Goal: Task Accomplishment & Management: Use online tool/utility

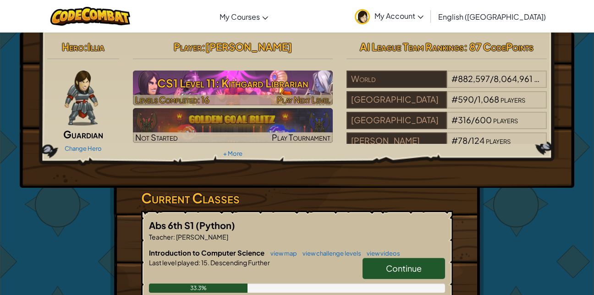
click at [292, 85] on h3 "CS1 Level 11: Kithgard Librarian" at bounding box center [233, 83] width 200 height 21
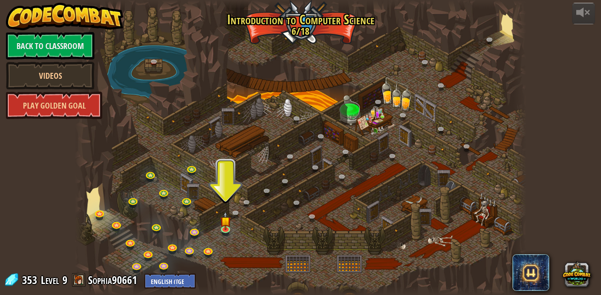
click at [232, 221] on div at bounding box center [301, 147] width 452 height 295
click at [229, 227] on img at bounding box center [226, 216] width 11 height 24
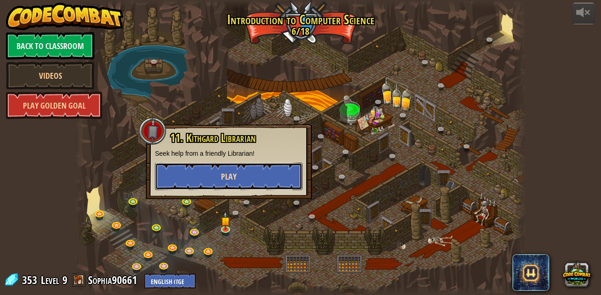
click at [284, 176] on button "Play" at bounding box center [229, 177] width 148 height 28
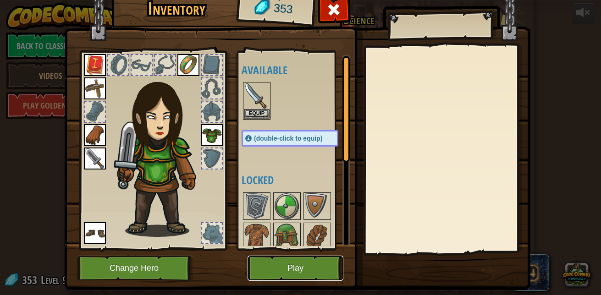
click at [294, 260] on button "Play" at bounding box center [296, 268] width 96 height 25
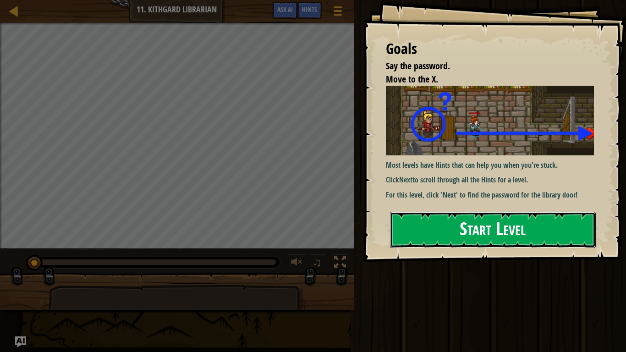
click at [433, 229] on button "Start Level" at bounding box center [493, 230] width 206 height 36
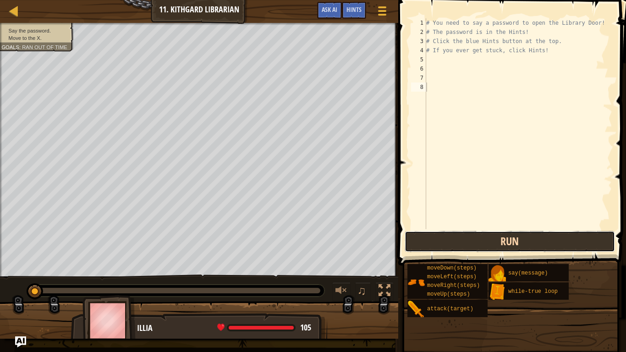
click at [439, 240] on button "Run" at bounding box center [510, 241] width 210 height 21
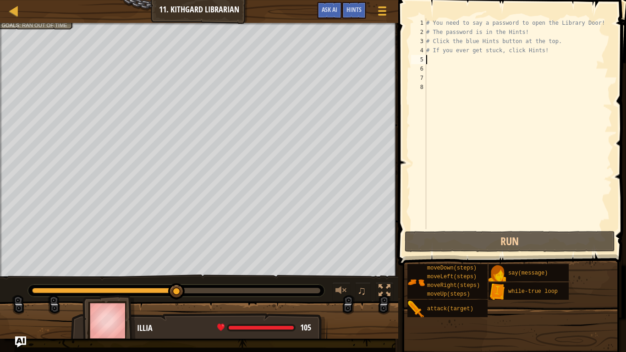
click at [430, 60] on div "# You need to say a password to open the Library Door! # The password is in the…" at bounding box center [519, 132] width 188 height 229
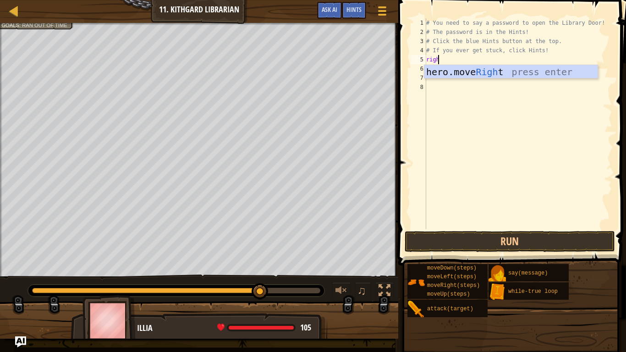
scroll to position [4, 0]
type textarea "right"
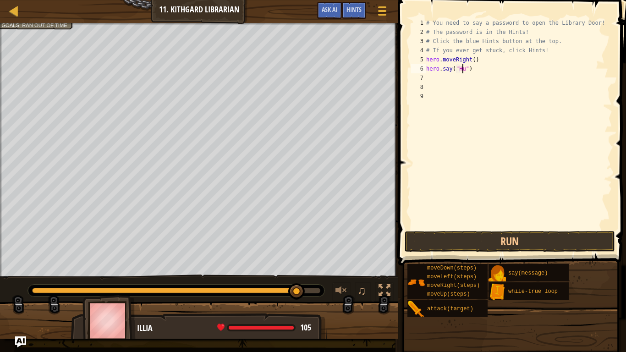
scroll to position [4, 3]
type textarea "hero.say("Hush")"
click at [562, 235] on button "Run" at bounding box center [510, 241] width 210 height 21
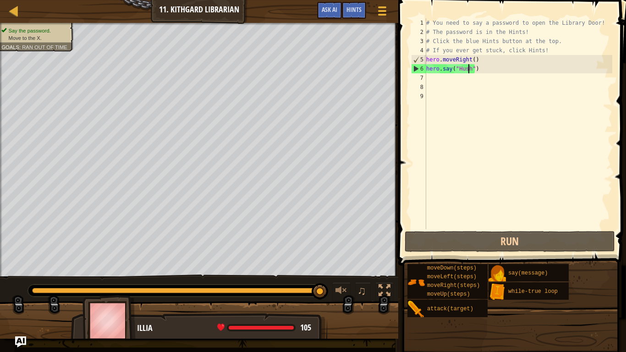
click at [429, 76] on div "# You need to say a password to open the Library Door! # The password is in the…" at bounding box center [519, 132] width 188 height 229
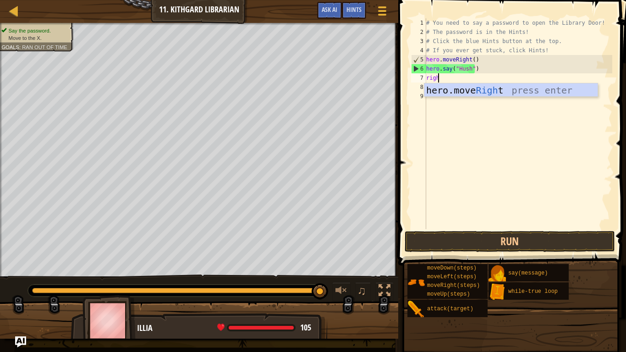
scroll to position [4, 0]
type textarea "right"
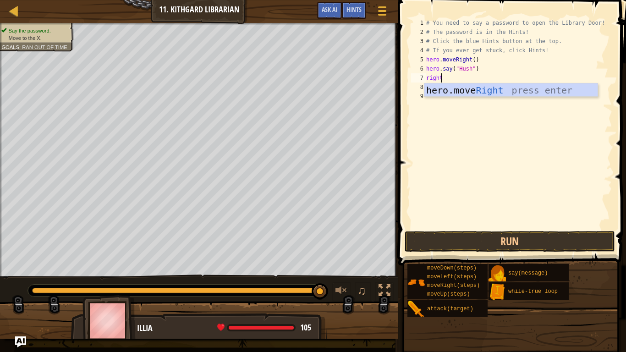
scroll to position [4, 0]
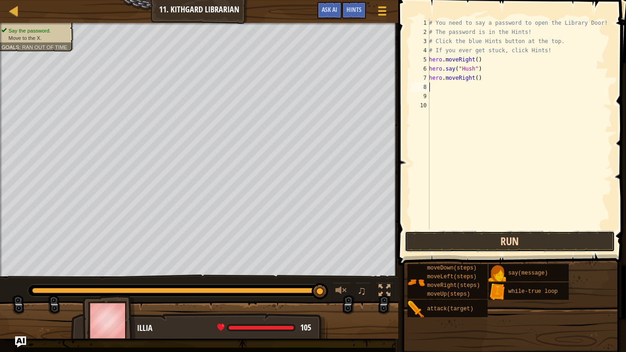
click at [497, 239] on button "Run" at bounding box center [510, 241] width 210 height 21
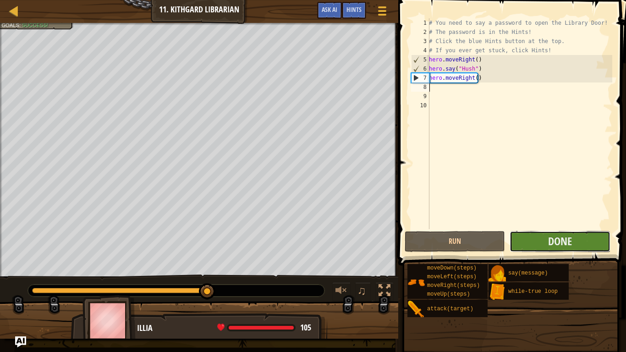
click at [539, 242] on button "Done" at bounding box center [560, 241] width 100 height 21
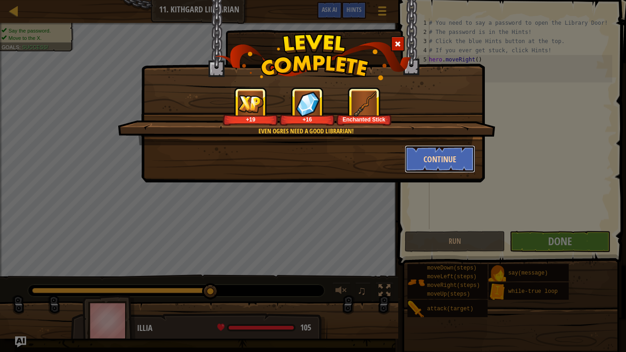
click at [453, 155] on button "Continue" at bounding box center [440, 159] width 71 height 28
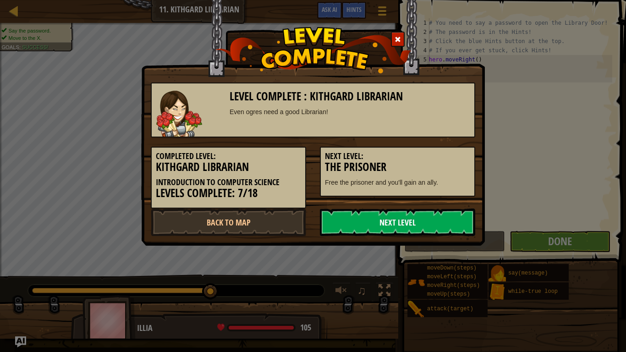
click at [438, 224] on link "Next Level" at bounding box center [397, 223] width 155 height 28
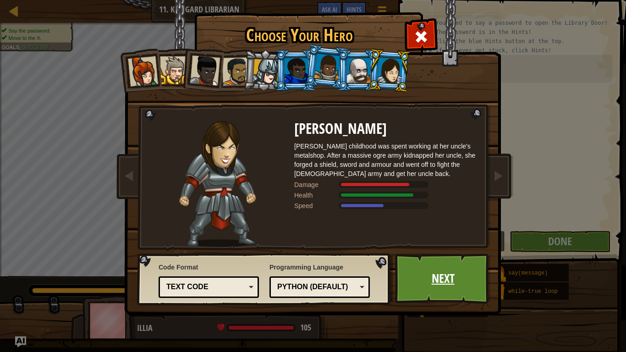
click at [454, 271] on link "Next" at bounding box center [443, 279] width 96 height 50
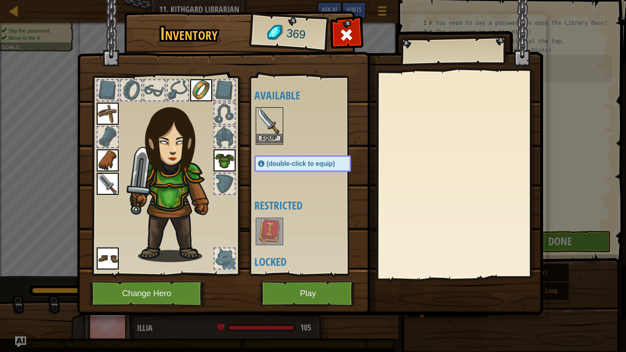
click at [277, 127] on img at bounding box center [270, 121] width 26 height 26
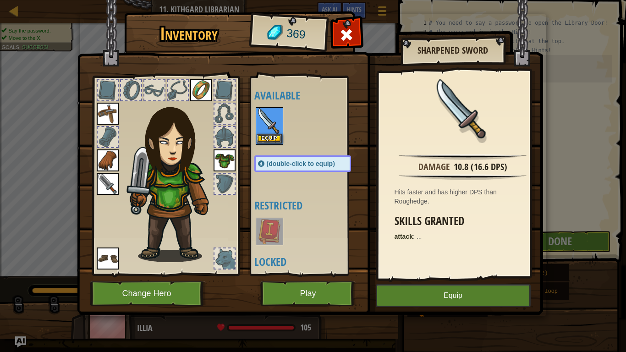
click at [275, 127] on img at bounding box center [270, 121] width 26 height 26
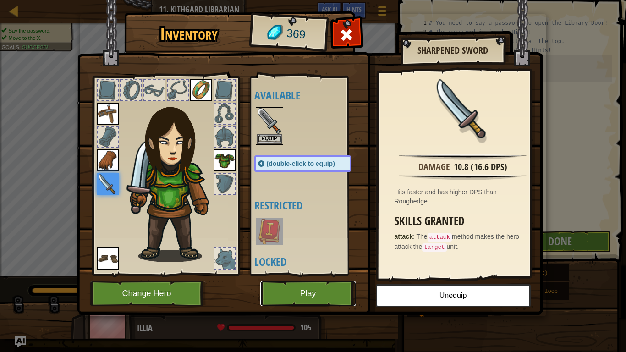
click at [321, 295] on button "Play" at bounding box center [308, 293] width 96 height 25
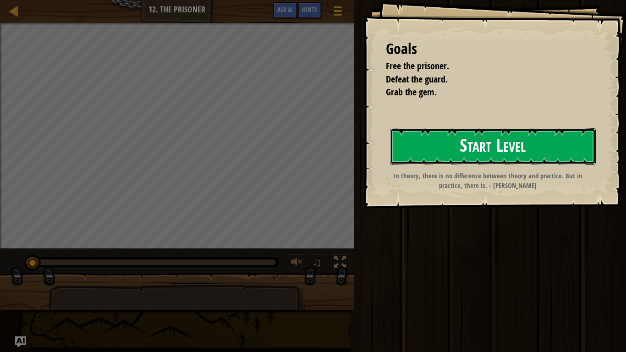
click at [571, 139] on button "Start Level" at bounding box center [493, 146] width 206 height 36
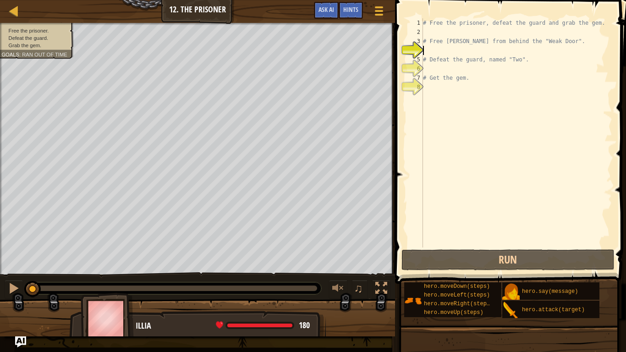
click at [432, 31] on div "# Free the prisoner, defeat the guard and grab the gem. # Free [PERSON_NAME] fr…" at bounding box center [516, 142] width 191 height 248
type textarea "ri"
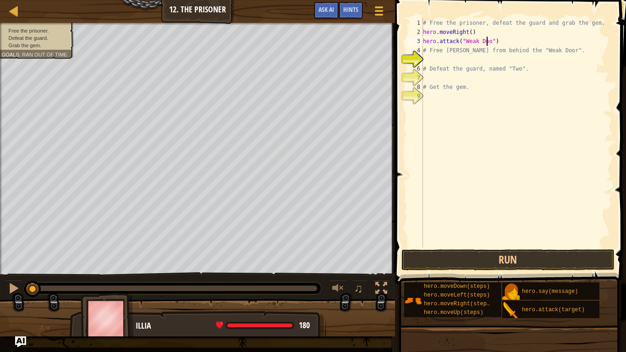
type textarea "hero.attack("Weak Door")"
click at [425, 56] on div "# Free the prisoner, defeat the guard and grab the gem. hero . moveRight ( ) he…" at bounding box center [516, 142] width 191 height 248
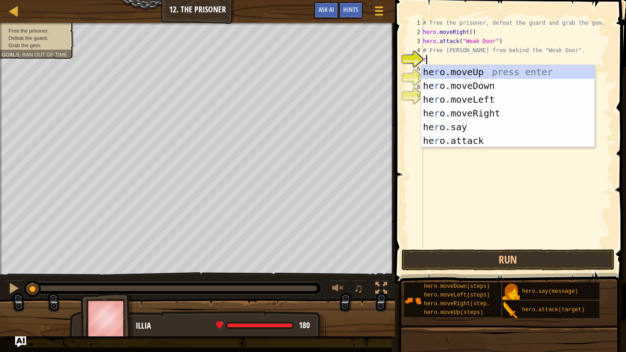
type textarea "ri"
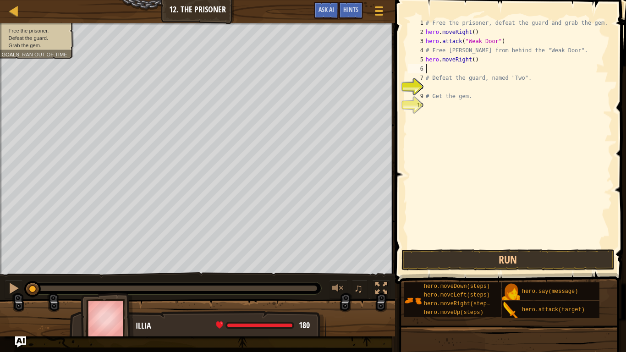
click at [471, 59] on div "# Free the prisoner, defeat the guard and grab the gem. hero . moveRight ( ) he…" at bounding box center [518, 142] width 188 height 248
type textarea "hero.moveRight(2)"
click at [432, 67] on div "# Free the prisoner, defeat the guard and grab the gem. hero . moveRight ( ) he…" at bounding box center [518, 142] width 188 height 248
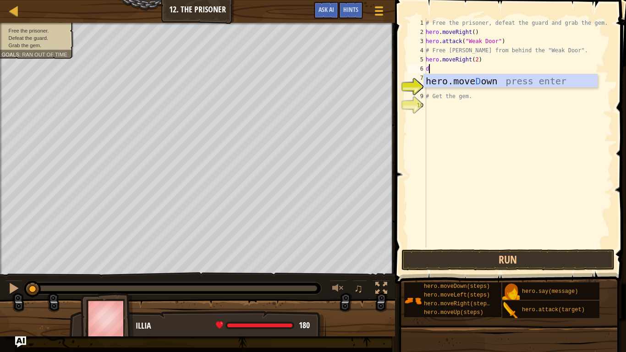
type textarea "do"
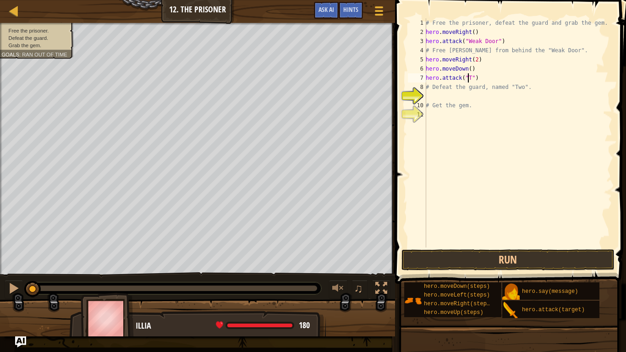
scroll to position [4, 4]
type textarea "hero.attack("Two")"
click at [433, 96] on div "# Free the prisoner, defeat the guard and grab the gem. hero . moveRight ( ) he…" at bounding box center [518, 142] width 188 height 248
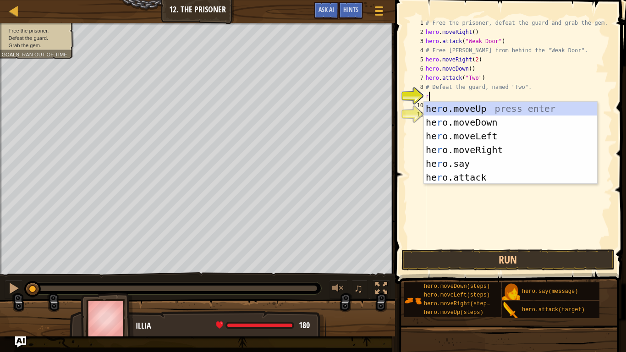
type textarea "ri"
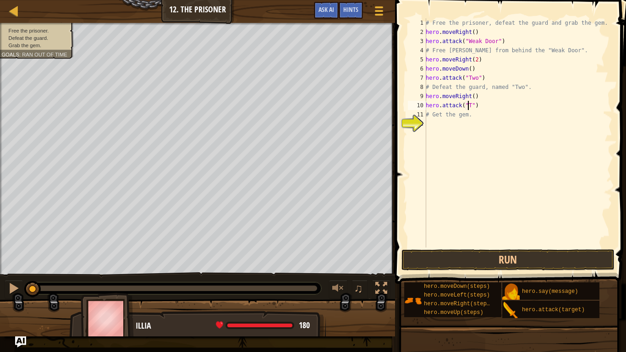
scroll to position [4, 4]
type textarea "hero.attack("Two ")"
click at [477, 107] on div "# Free the prisoner, defeat the guard and grab the gem. hero . moveRight ( ) he…" at bounding box center [518, 142] width 188 height 248
type textarea "hero.attack("Two")"
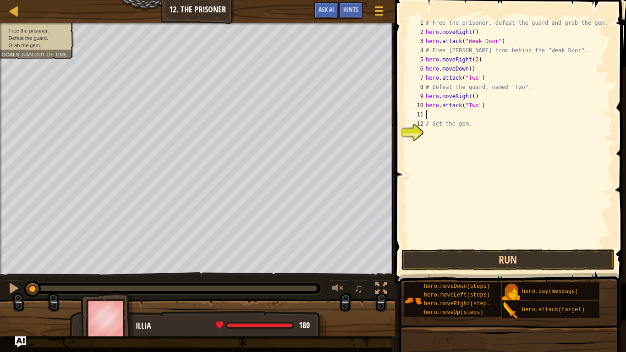
click at [431, 112] on div "# Free the prisoner, defeat the guard and grab the gem. hero . moveRight ( ) he…" at bounding box center [518, 142] width 188 height 248
type textarea "hero.attack("Two")"
click at [464, 257] on button "Run" at bounding box center [509, 259] width 214 height 21
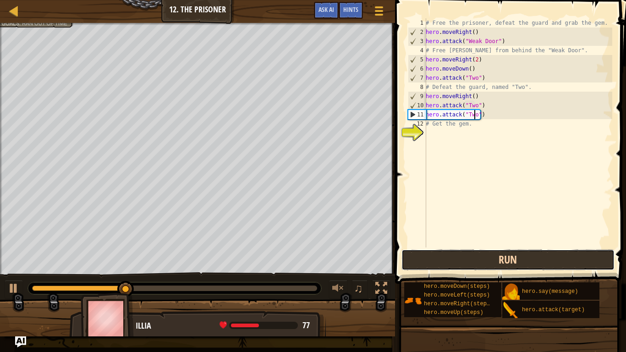
click at [464, 257] on button "Run" at bounding box center [509, 259] width 214 height 21
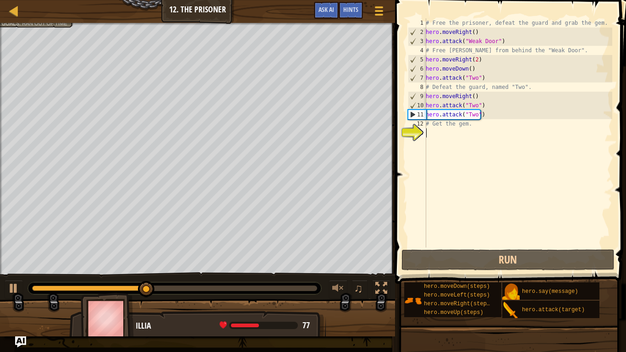
click at [434, 138] on div "# Free the prisoner, defeat the guard and grab the gem. hero . moveRight ( ) he…" at bounding box center [518, 142] width 188 height 248
type textarea "d"
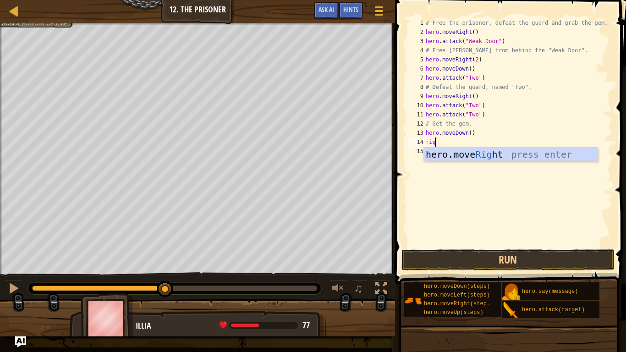
scroll to position [4, 0]
type textarea "right"
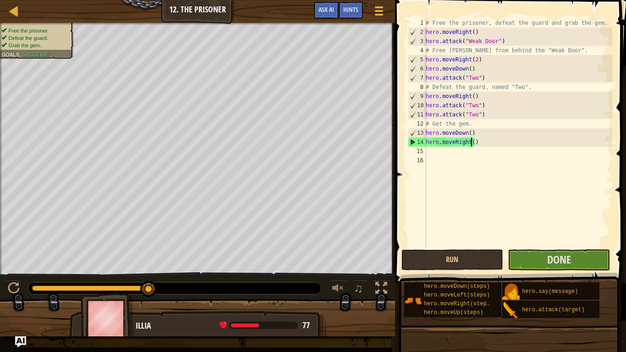
click at [471, 143] on div "# Free the prisoner, defeat the guard and grab the gem. hero . moveRight ( ) he…" at bounding box center [518, 142] width 188 height 248
type textarea "hero.moveRight()"
click at [552, 255] on span "Done" at bounding box center [559, 259] width 24 height 15
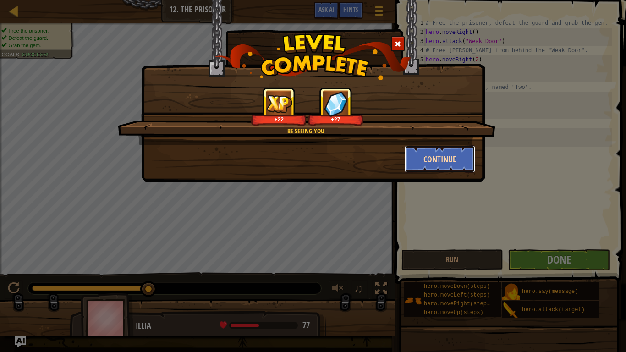
click at [436, 161] on button "Continue" at bounding box center [440, 159] width 71 height 28
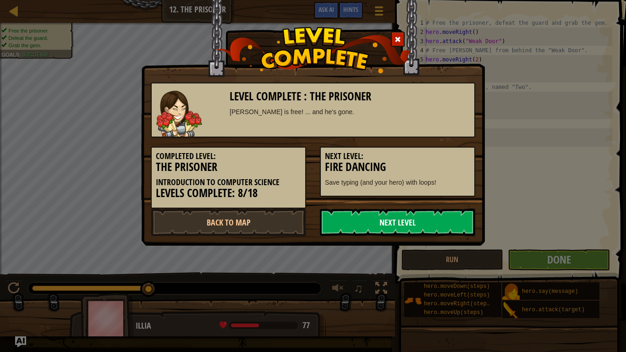
click at [411, 215] on link "Next Level" at bounding box center [397, 223] width 155 height 28
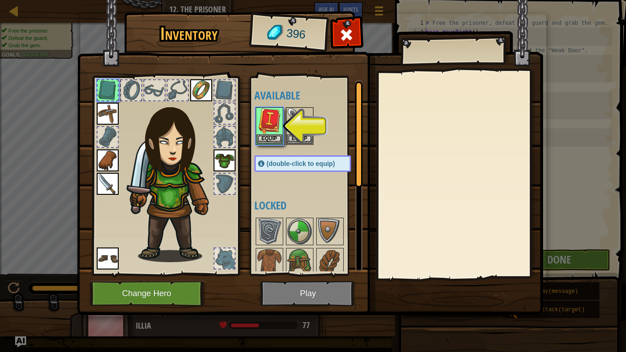
click at [317, 123] on div at bounding box center [311, 126] width 115 height 40
click at [304, 126] on img at bounding box center [300, 121] width 26 height 26
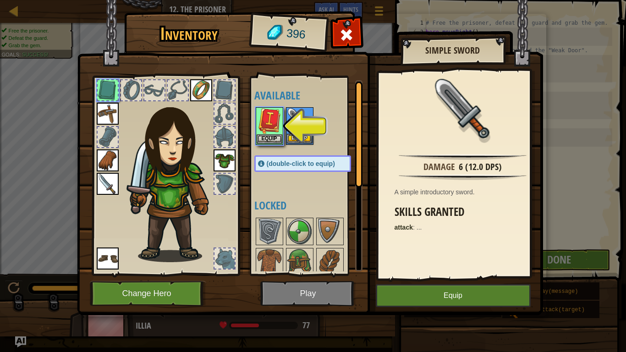
click at [304, 126] on img at bounding box center [300, 121] width 26 height 26
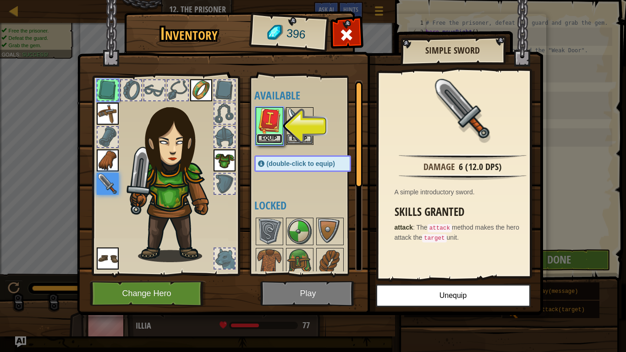
click at [265, 138] on button "Equip" at bounding box center [270, 139] width 26 height 10
click at [265, 1] on body "Map Introduction to Computer Science 12. The Prisoner Game Menu Done Hints Ask …" at bounding box center [313, 0] width 626 height 1
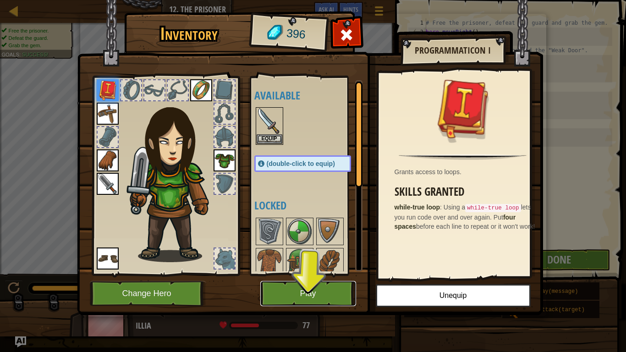
click at [293, 292] on button "Play" at bounding box center [308, 293] width 96 height 25
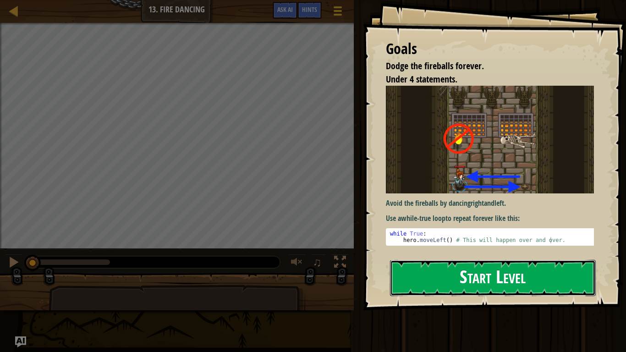
click at [456, 275] on button "Start Level" at bounding box center [493, 278] width 206 height 36
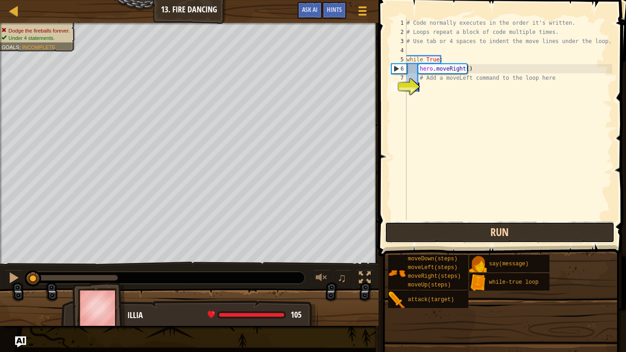
drag, startPoint x: 437, startPoint y: 232, endPoint x: 426, endPoint y: 232, distance: 11.0
click at [426, 232] on button "Run" at bounding box center [500, 232] width 230 height 21
click at [465, 237] on button "Run" at bounding box center [500, 232] width 230 height 21
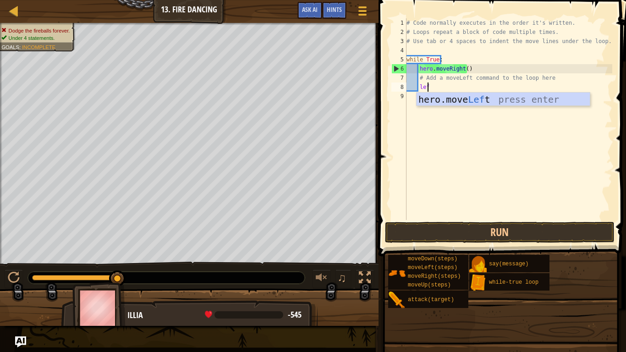
type textarea "left"
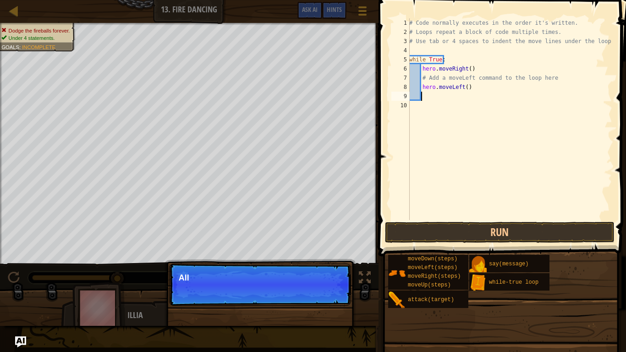
scroll to position [4, 0]
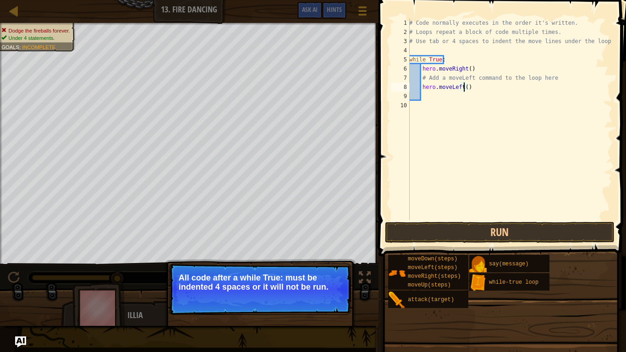
click at [464, 87] on div "# Code normally executes in the order it's written. # Loops repeat a block of c…" at bounding box center [510, 128] width 205 height 220
click at [408, 237] on button "Run" at bounding box center [500, 232] width 230 height 21
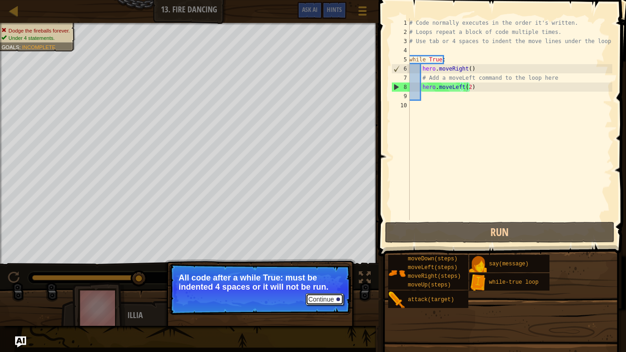
click at [326, 295] on button "Continue" at bounding box center [325, 299] width 38 height 12
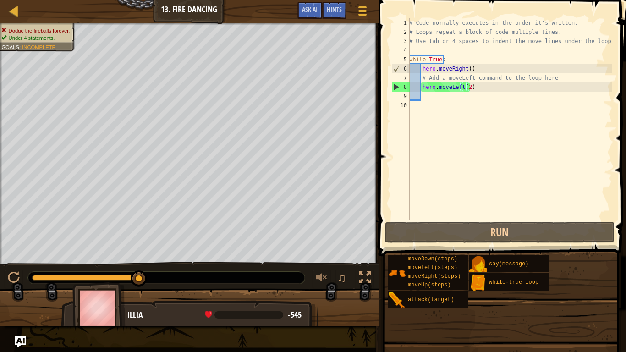
click at [0, 2] on div "Map Introduction to Computer Science 13. Fire Dancing Game Menu Done Hints Ask …" at bounding box center [189, 11] width 379 height 23
click at [0, 4] on div "Map Introduction to Computer Science 13. Fire Dancing Game Menu Done Hints Ask …" at bounding box center [189, 11] width 379 height 23
click at [0, 3] on div "Map Introduction to Computer Science 13. Fire Dancing Game Menu Done Hints Ask …" at bounding box center [189, 11] width 379 height 23
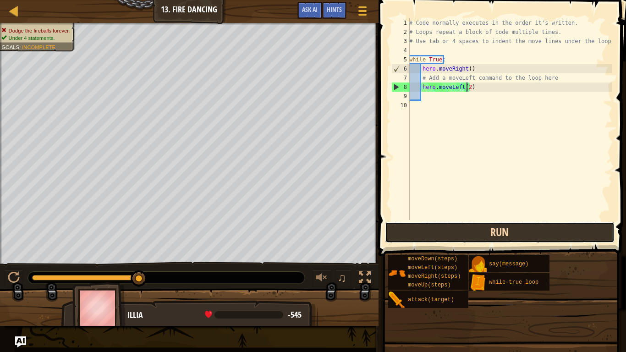
click at [514, 234] on button "Run" at bounding box center [500, 232] width 230 height 21
type textarea "hero.moveLeft()"
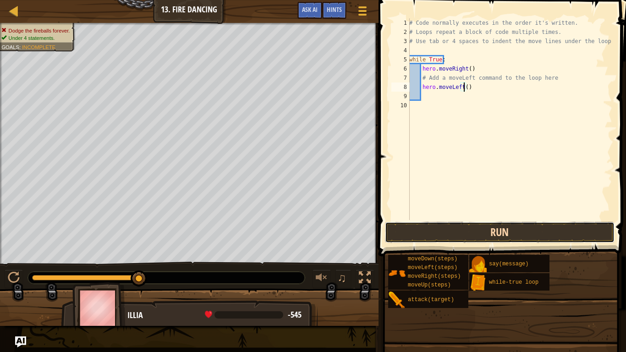
click at [490, 230] on button "Run" at bounding box center [500, 232] width 230 height 21
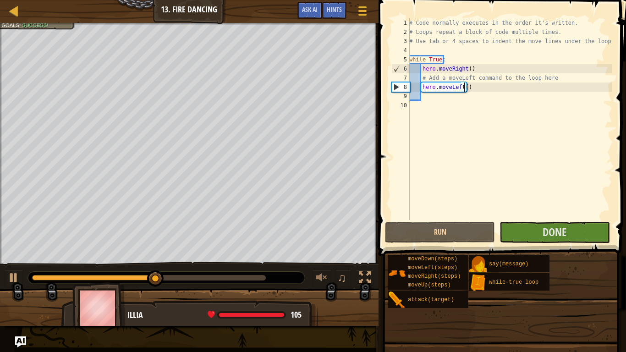
click at [426, 100] on div "# Code normally executes in the order it's written. # Loops repeat a block of c…" at bounding box center [510, 128] width 205 height 220
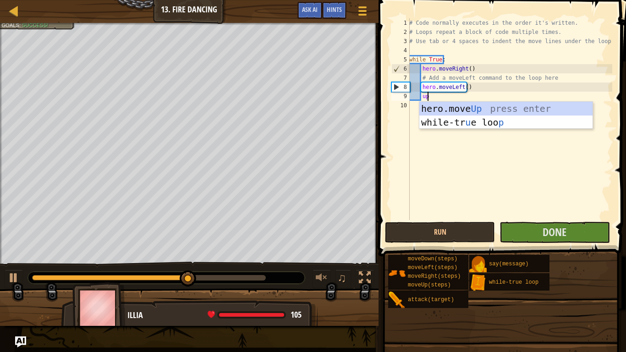
scroll to position [4, 1]
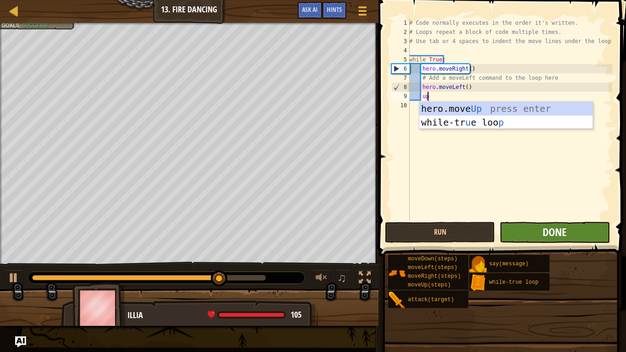
type textarea "up"
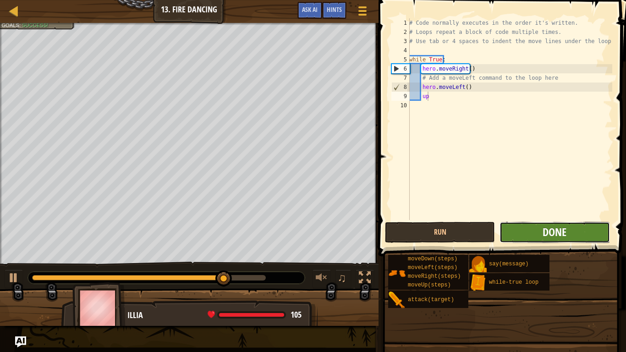
click at [558, 233] on span "Done" at bounding box center [555, 232] width 24 height 15
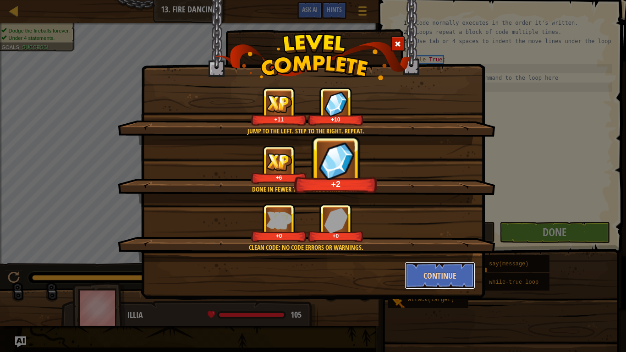
click at [447, 272] on button "Continue" at bounding box center [440, 276] width 71 height 28
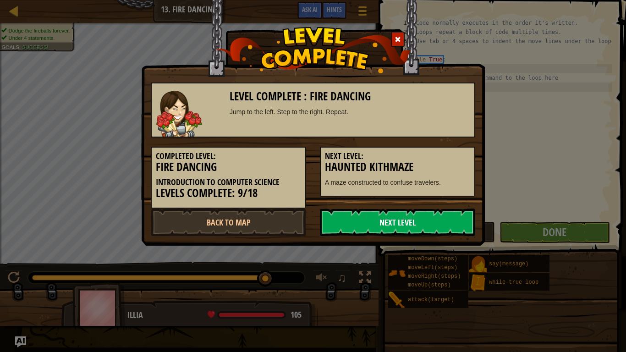
click at [436, 220] on link "Next Level" at bounding box center [397, 223] width 155 height 28
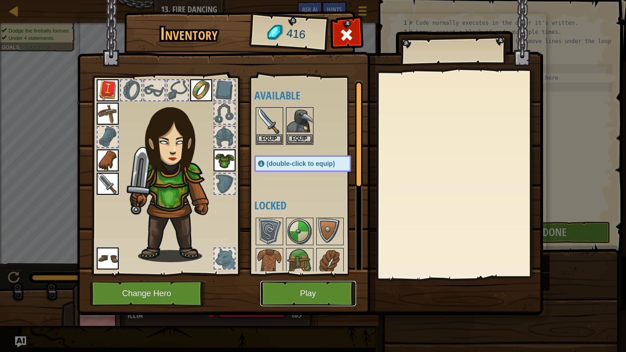
click at [295, 295] on button "Play" at bounding box center [308, 293] width 96 height 25
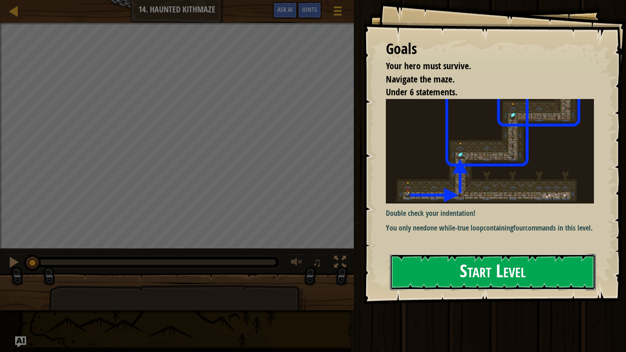
click at [544, 262] on button "Start Level" at bounding box center [493, 272] width 206 height 36
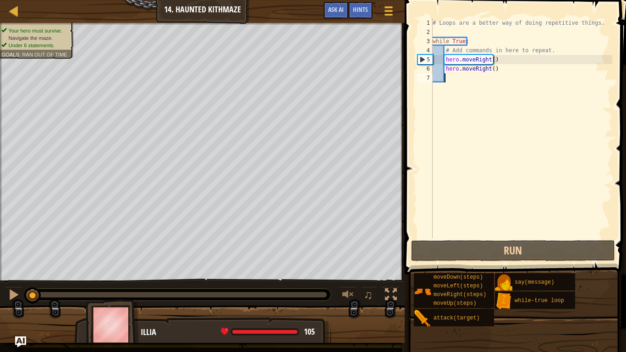
click at [601, 0] on span at bounding box center [516, 124] width 229 height 302
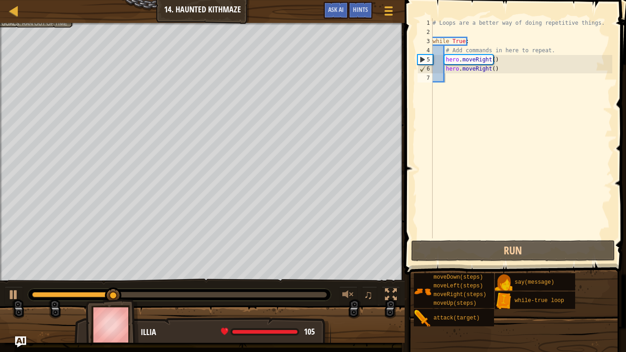
click at [441, 169] on div "# Loops are a better way of doing repetitive things. while True : # Add command…" at bounding box center [522, 137] width 182 height 238
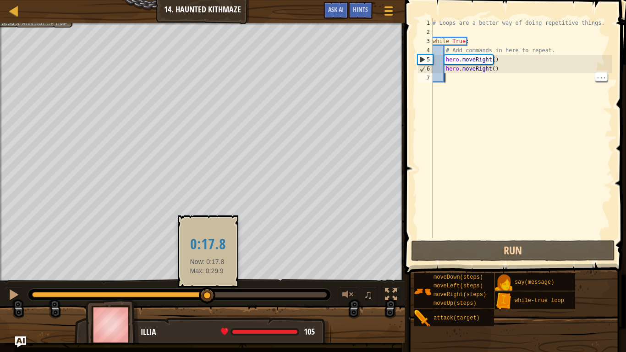
drag, startPoint x: 236, startPoint y: 289, endPoint x: 186, endPoint y: 286, distance: 50.1
click at [186, 0] on body "Map Introduction to Computer Science 14. Haunted Kithmaze Game Menu Done Hints …" at bounding box center [313, 0] width 626 height 0
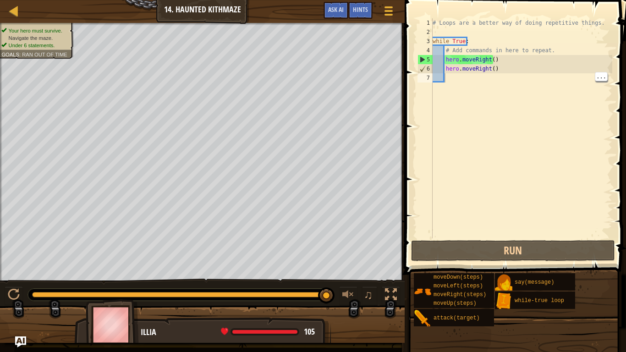
click at [457, 220] on div "# Loops are a better way of doing repetitive things. while True : # Add command…" at bounding box center [522, 137] width 182 height 238
click at [474, 139] on div "# Loops are a better way of doing repetitive things. while True : # Add command…" at bounding box center [522, 137] width 182 height 238
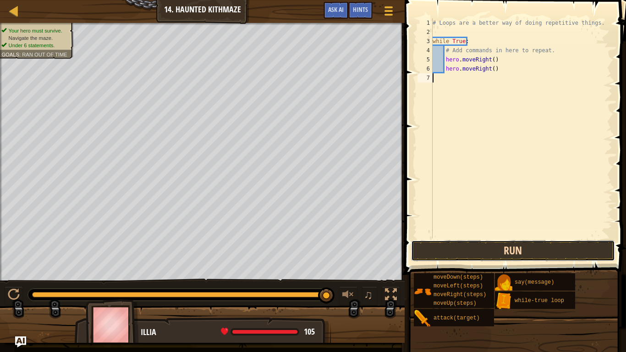
click at [522, 243] on button "Run" at bounding box center [513, 250] width 204 height 21
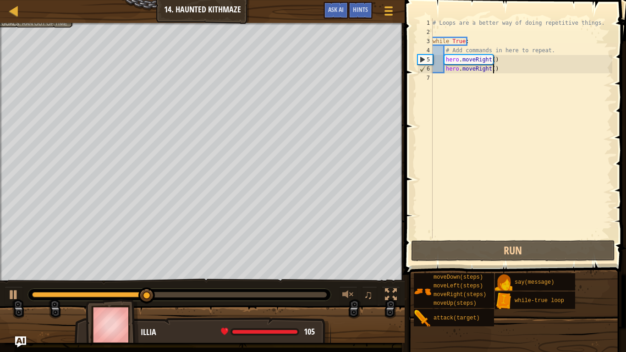
click at [494, 64] on div "# Loops are a better way of doing repetitive things. while True : # Add command…" at bounding box center [522, 137] width 182 height 238
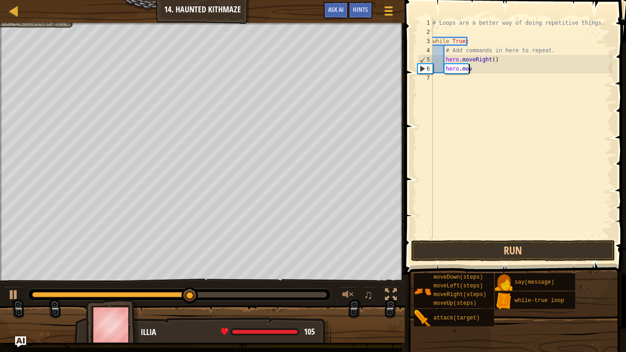
type textarea "h"
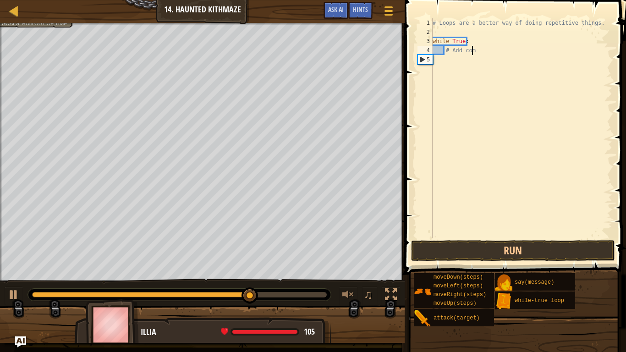
type textarea "#"
type textarea "w"
type textarea "# Loops are a better way of doing repetitive th"
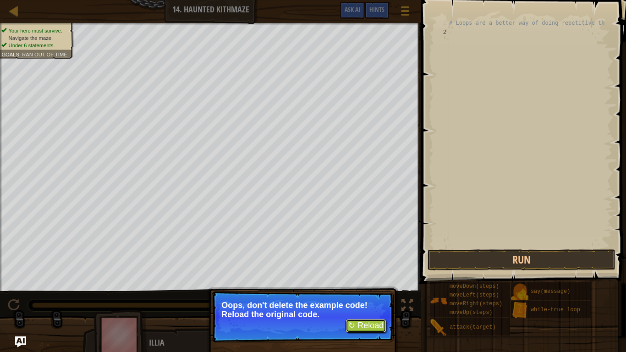
click at [378, 295] on button "↻ Reload" at bounding box center [366, 326] width 41 height 14
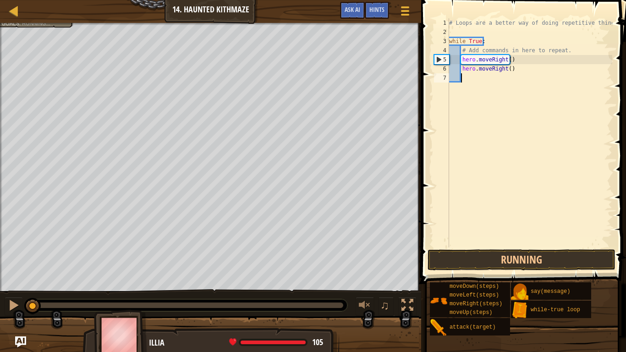
scroll to position [4, 0]
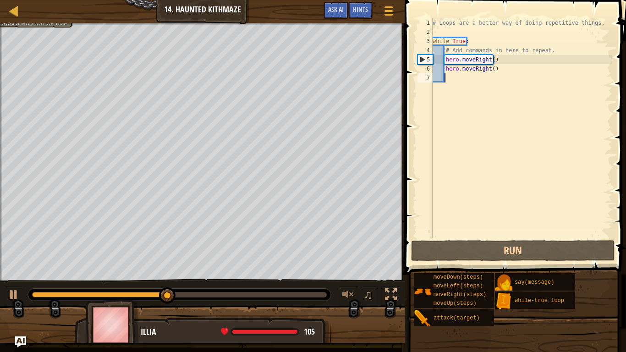
click at [492, 72] on div "# Loops are a better way of doing repetitive things. while True : # Add command…" at bounding box center [522, 137] width 182 height 238
type textarea "hero.moveRight()"
click at [498, 77] on div "# Loops are a better way of doing repetitive things. while True : # Add command…" at bounding box center [522, 137] width 182 height 238
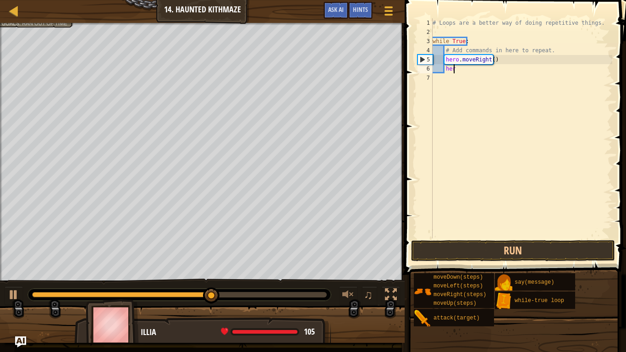
type textarea "h"
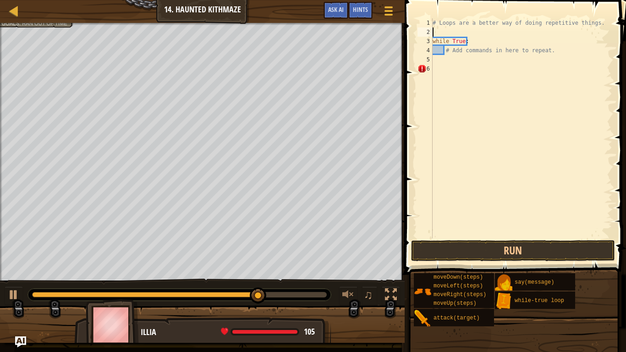
click at [471, 34] on div "# Loops are a better way of doing repetitive things. while True : # Add command…" at bounding box center [522, 137] width 182 height 238
click at [472, 41] on div "# Loops are a better way of doing repetitive things. while True : # Add command…" at bounding box center [522, 137] width 182 height 238
type textarea "w"
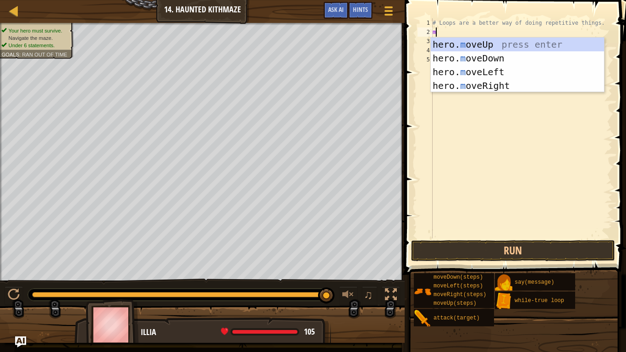
type textarea "mo"
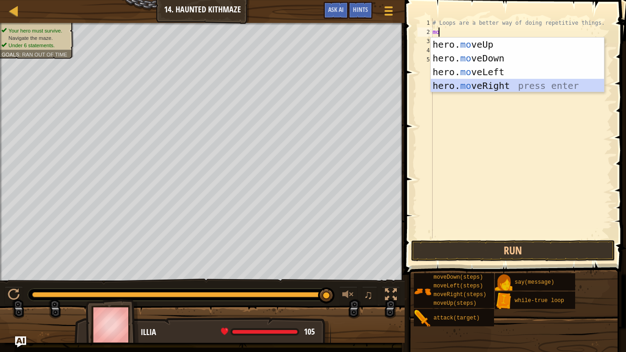
click at [491, 81] on div "hero. mo veUp press enter hero. mo veDown press enter hero. mo veLeft press ent…" at bounding box center [517, 79] width 173 height 83
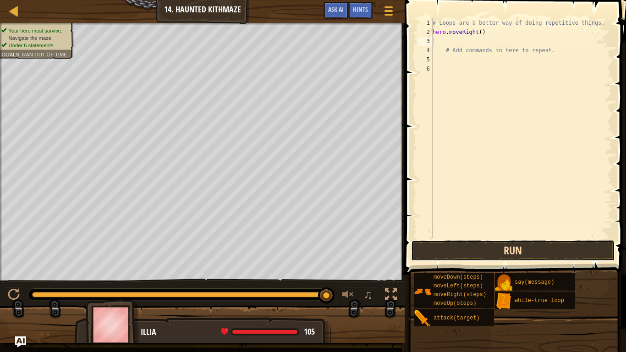
click at [534, 251] on button "Run" at bounding box center [513, 250] width 204 height 21
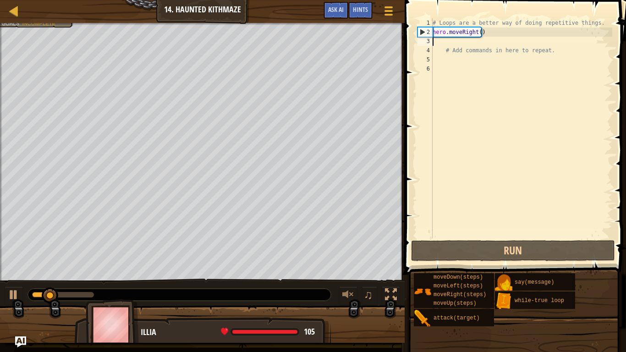
click at [480, 32] on div "# Loops are a better way of doing repetitive things. hero . moveRight ( ) # Add…" at bounding box center [522, 137] width 182 height 238
click at [481, 32] on div "# Loops are a better way of doing repetitive things. hero . moveRight ( ) # Add…" at bounding box center [522, 137] width 182 height 238
click at [481, 31] on div "# Loops are a better way of doing repetitive things. hero . moveRight ( ) # Add…" at bounding box center [522, 137] width 182 height 238
click at [480, 31] on div "# Loops are a better way of doing repetitive things. hero . moveRight ( ) # Add…" at bounding box center [522, 137] width 182 height 238
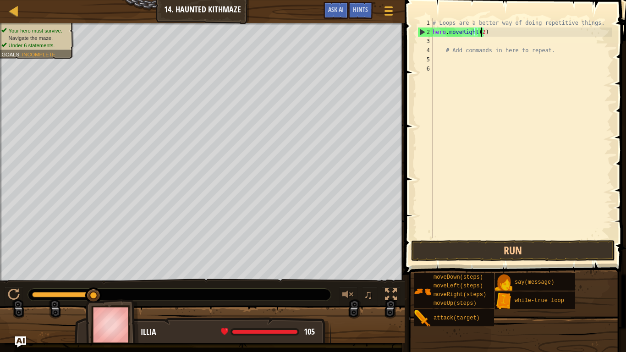
scroll to position [4, 4]
type textarea "hero.moveRight(2)"
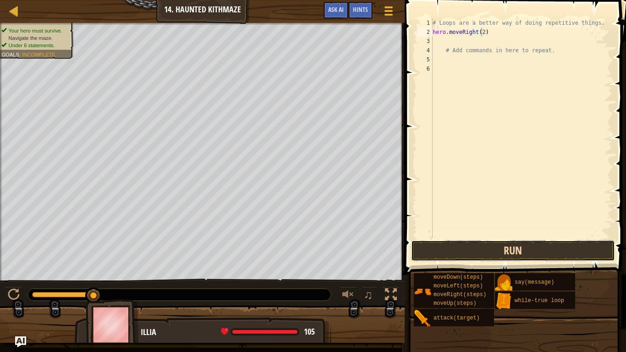
click at [514, 258] on button "Run" at bounding box center [513, 250] width 204 height 21
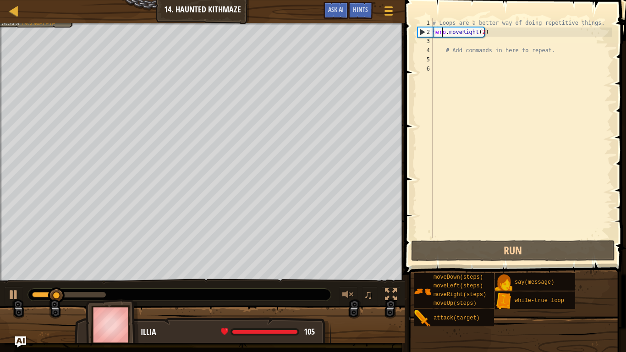
click at [443, 36] on div "# Loops are a better way of doing repetitive things. hero . moveRight ( 2 ) # A…" at bounding box center [522, 137] width 182 height 238
click at [443, 44] on div "# Loops are a better way of doing repetitive things. hero . moveRight ( 2 ) # A…" at bounding box center [522, 137] width 182 height 238
type textarea "h"
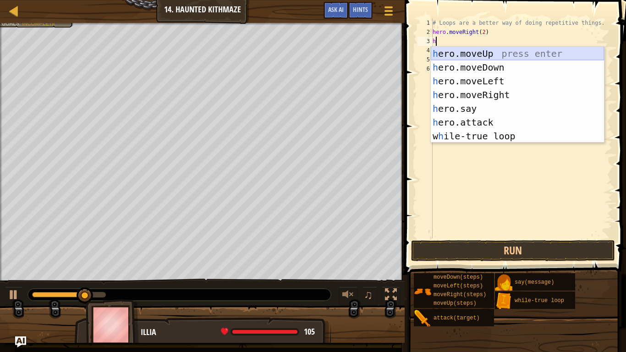
click at [470, 51] on div "h ero.moveUp press enter h ero.moveDown press enter h ero.moveLeft press enter …" at bounding box center [517, 109] width 173 height 124
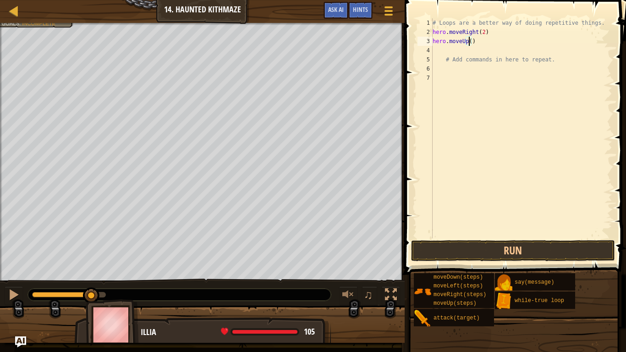
click at [468, 40] on div "# Loops are a better way of doing repetitive things. hero . moveRight ( 2 ) her…" at bounding box center [522, 137] width 182 height 238
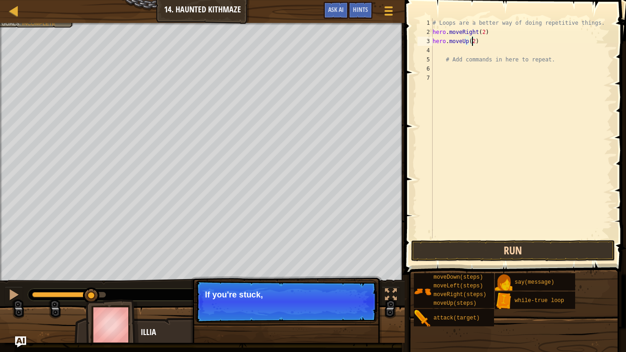
type textarea "hero.moveUp(2)"
click at [520, 253] on button "Run" at bounding box center [513, 250] width 204 height 21
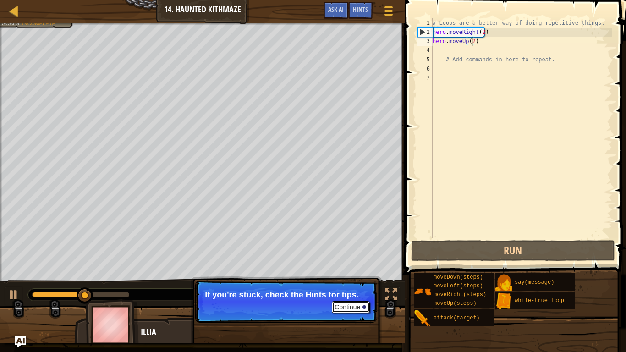
click at [357, 295] on button "Continue" at bounding box center [351, 307] width 38 height 12
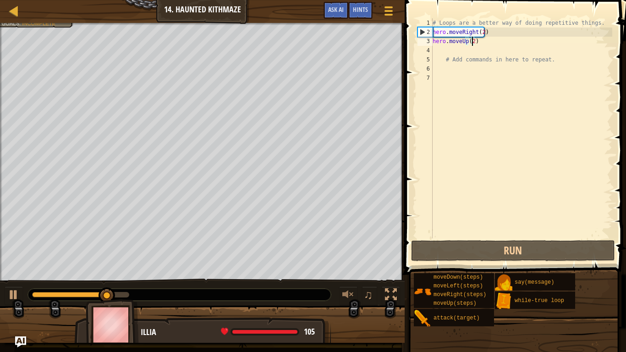
click at [442, 47] on div "# Loops are a better way of doing repetitive things. hero . moveRight ( 2 ) her…" at bounding box center [522, 137] width 182 height 238
type textarea "h"
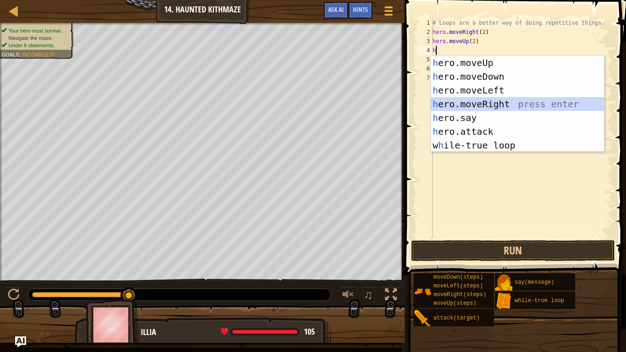
click at [479, 100] on div "h ero.moveUp press enter h ero.moveDown press enter h ero.moveLeft press enter …" at bounding box center [517, 118] width 173 height 124
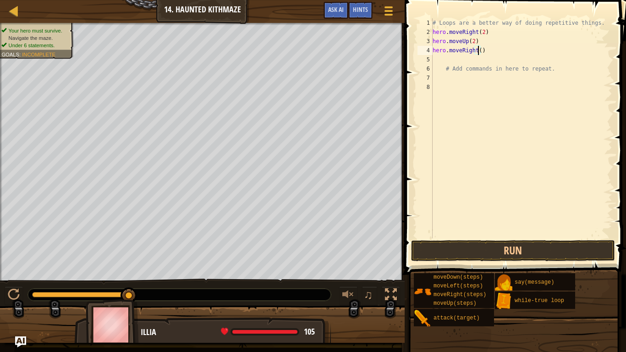
click at [477, 48] on div "# Loops are a better way of doing repetitive things. hero . moveRight ( 2 ) her…" at bounding box center [522, 137] width 182 height 238
type textarea "hero.moveRight(2)"
click at [537, 242] on button "Run" at bounding box center [513, 250] width 204 height 21
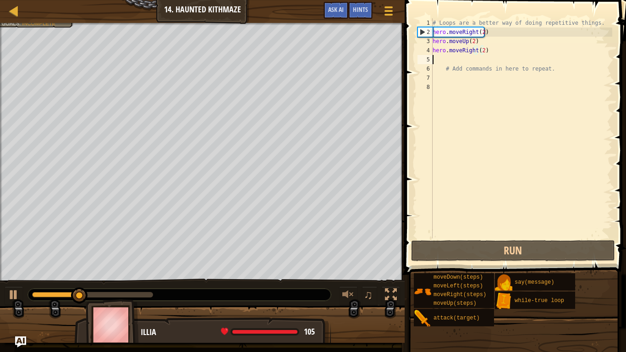
click at [436, 57] on div "# Loops are a better way of doing repetitive things. hero . moveRight ( 2 ) her…" at bounding box center [522, 137] width 182 height 238
type textarea "h"
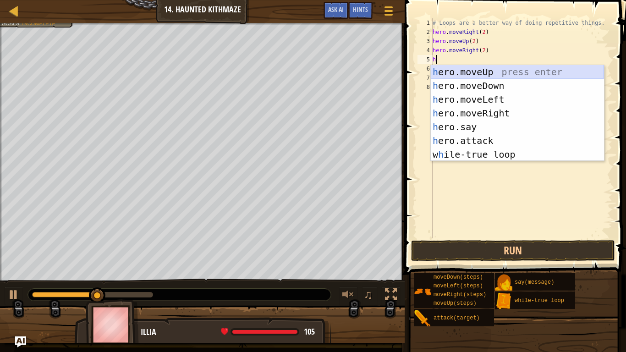
click at [476, 71] on div "h ero.moveUp press enter h ero.moveDown press enter h ero.moveLeft press enter …" at bounding box center [517, 127] width 173 height 124
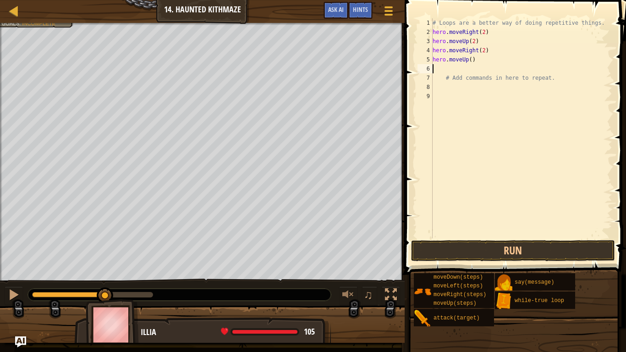
click at [469, 58] on div "# Loops are a better way of doing repetitive things. hero . moveRight ( 2 ) her…" at bounding box center [522, 137] width 182 height 238
type textarea "hero.moveUp(2)"
click at [453, 69] on div "# Loops are a better way of doing repetitive things. hero . moveRight ( 2 ) her…" at bounding box center [522, 137] width 182 height 238
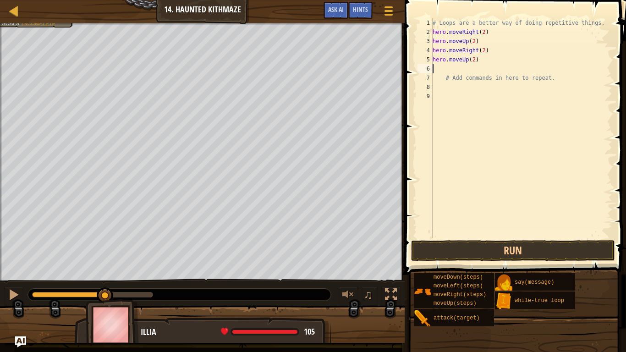
type textarea "h"
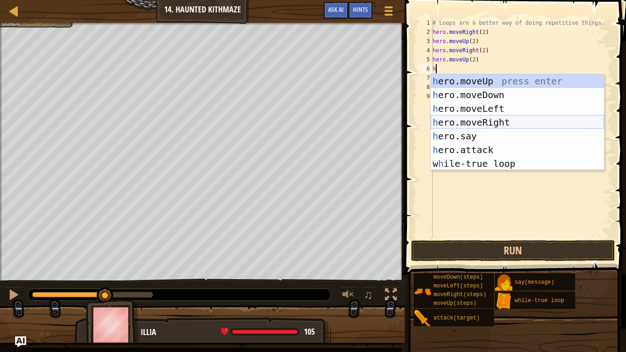
click at [489, 122] on div "h ero.moveUp press enter h ero.moveDown press enter h ero.moveLeft press enter …" at bounding box center [517, 136] width 173 height 124
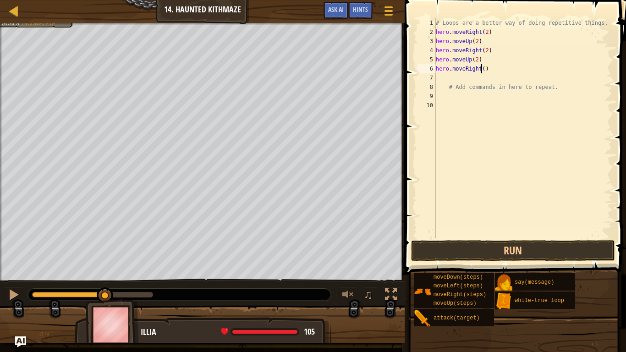
click at [480, 71] on div "# Loops are a better way of doing repetitive things. hero . moveRight ( 2 ) her…" at bounding box center [523, 137] width 179 height 238
click at [508, 252] on button "Run" at bounding box center [513, 250] width 204 height 21
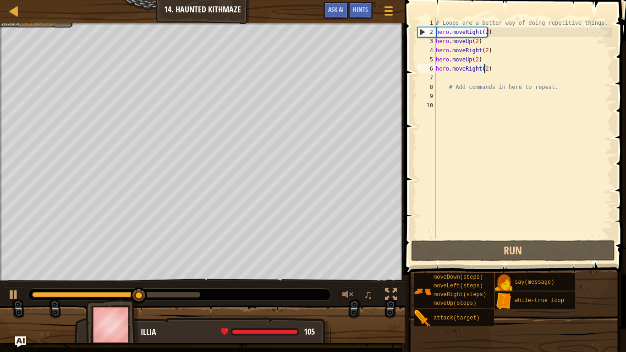
click at [442, 85] on div "# Loops are a better way of doing repetitive things. hero . moveRight ( 2 ) her…" at bounding box center [523, 137] width 179 height 238
type textarea "# Add commands in here to repeat."
click at [438, 82] on div "# Loops are a better way of doing repetitive things. hero . moveRight ( 2 ) her…" at bounding box center [523, 137] width 179 height 238
type textarea "h"
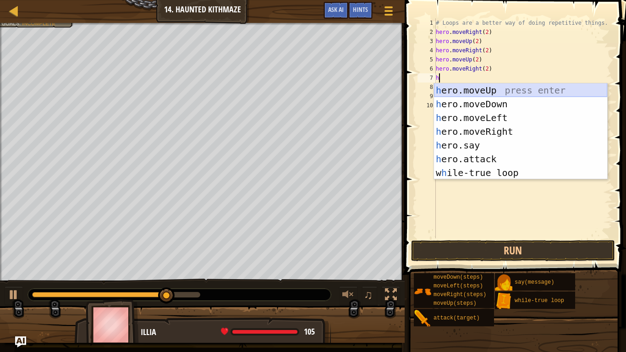
click at [455, 88] on div "h ero.moveUp press enter h ero.moveDown press enter h ero.moveLeft press enter …" at bounding box center [520, 145] width 173 height 124
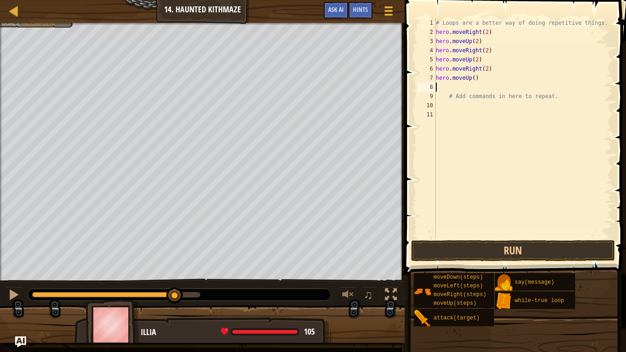
click at [472, 77] on div "# Loops are a better way of doing repetitive things. hero . moveRight ( 2 ) her…" at bounding box center [523, 137] width 179 height 238
click at [557, 254] on button "Run" at bounding box center [513, 250] width 204 height 21
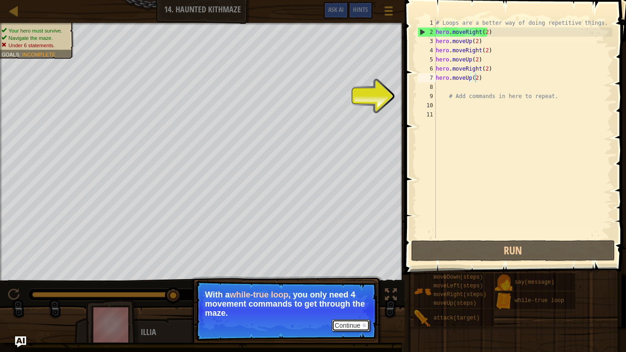
click at [361, 295] on button "Continue" at bounding box center [351, 326] width 38 height 12
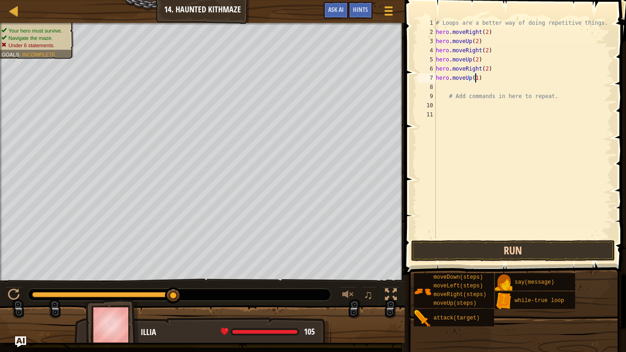
type textarea "hero.moveUp(1)"
click at [488, 258] on button "Run" at bounding box center [513, 250] width 204 height 21
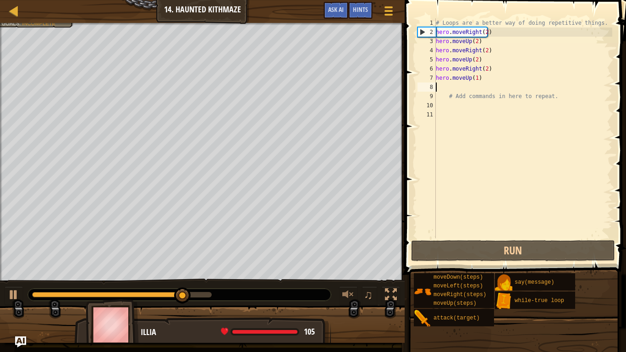
click at [456, 83] on div "# Loops are a better way of doing repetitive things. hero . moveRight ( 2 ) her…" at bounding box center [523, 137] width 179 height 238
type textarea "h"
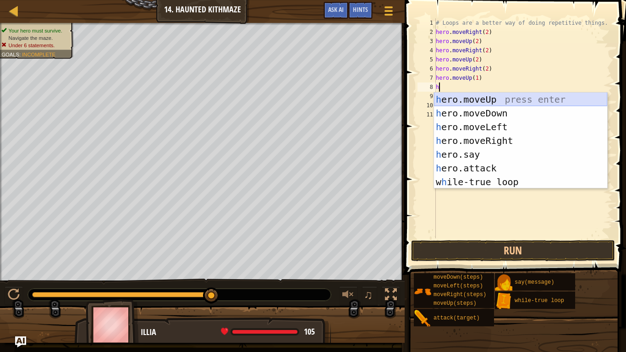
click at [468, 95] on div "h ero.moveUp press enter h ero.moveDown press enter h ero.moveLeft press enter …" at bounding box center [520, 155] width 173 height 124
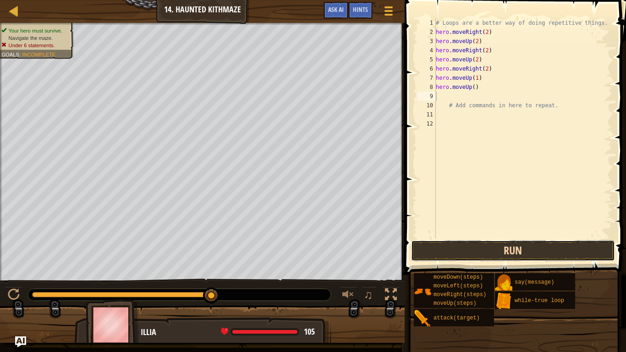
click at [503, 253] on button "Run" at bounding box center [513, 250] width 204 height 21
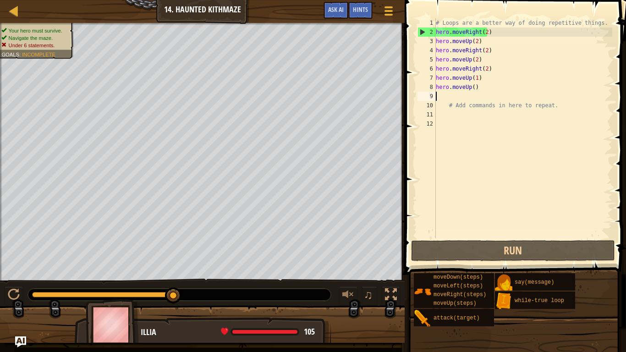
click at [552, 105] on div "# Loops are a better way of doing repetitive things. hero . moveRight ( 2 ) her…" at bounding box center [523, 137] width 179 height 238
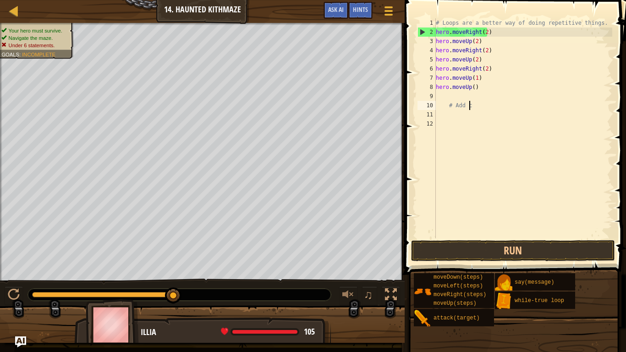
type textarea "#"
click at [475, 87] on div "# Loops are a better way of doing repetitive things. hero . moveRight ( 2 ) her…" at bounding box center [523, 137] width 179 height 238
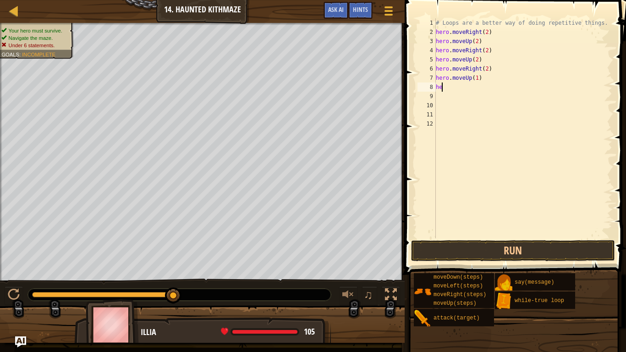
type textarea "h"
click at [475, 76] on div "# Loops are a better way of doing repetitive things. hero . moveRight ( 2 ) her…" at bounding box center [523, 137] width 179 height 238
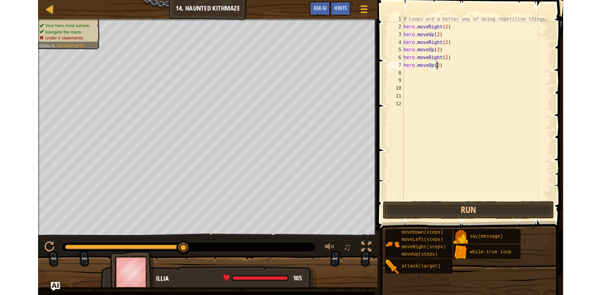
scroll to position [4, 3]
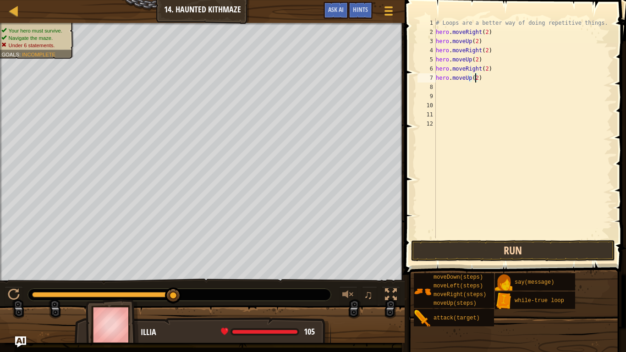
type textarea "hero.moveUp(2)"
click at [518, 251] on button "Run" at bounding box center [513, 250] width 204 height 21
